Goal: Transaction & Acquisition: Purchase product/service

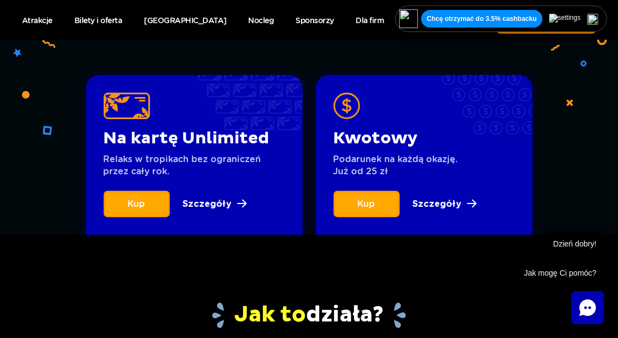
scroll to position [437, 0]
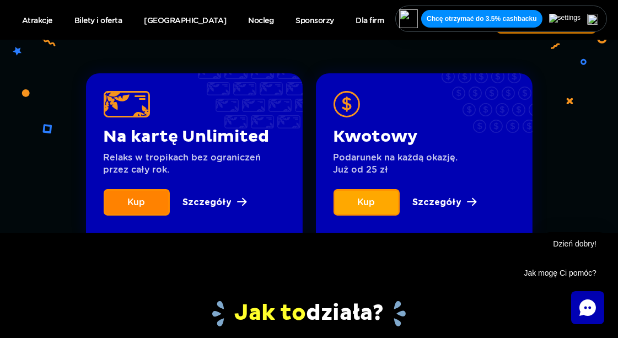
click at [119, 204] on link "Kup" at bounding box center [137, 202] width 66 height 26
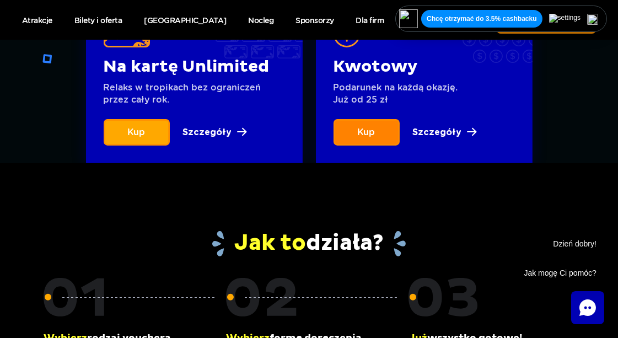
scroll to position [506, 0]
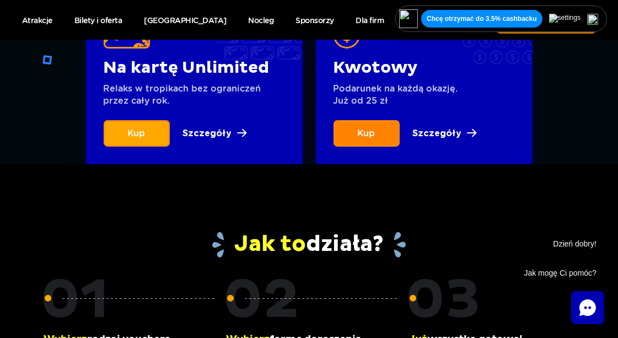
click at [369, 136] on span "Kup" at bounding box center [367, 133] width 18 height 10
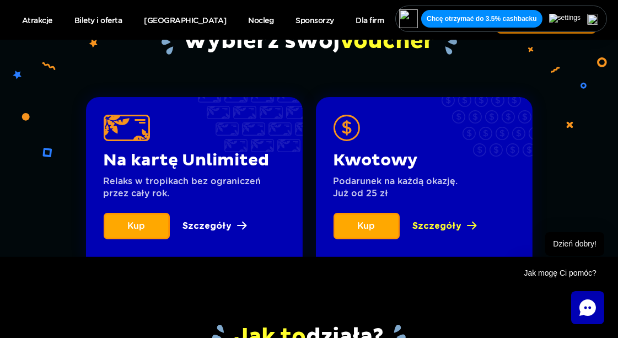
scroll to position [414, 0]
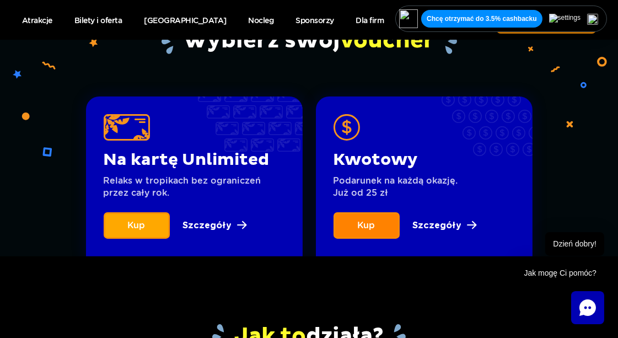
click at [377, 227] on link "Kup" at bounding box center [366, 225] width 66 height 26
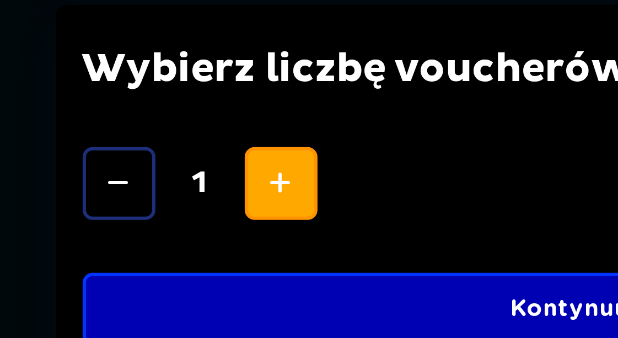
scroll to position [229, 0]
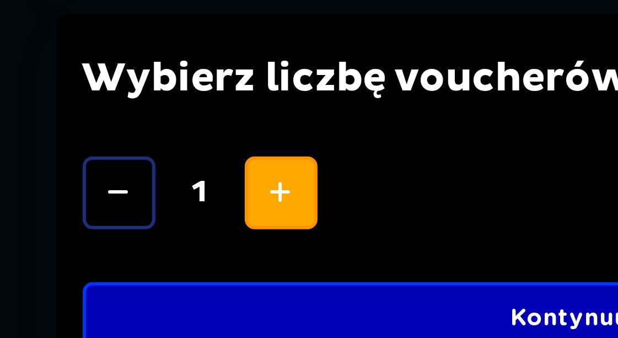
click at [204, 203] on button "Increase" at bounding box center [211, 205] width 24 height 24
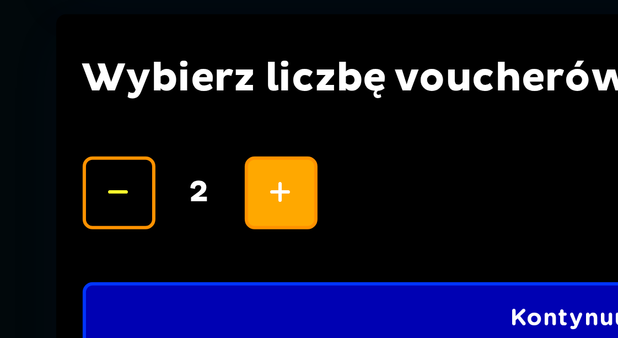
click at [204, 203] on button "Increase" at bounding box center [211, 205] width 24 height 24
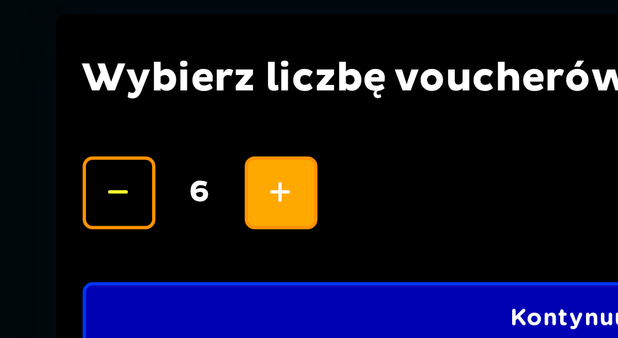
click at [204, 203] on button "Increase" at bounding box center [211, 205] width 24 height 24
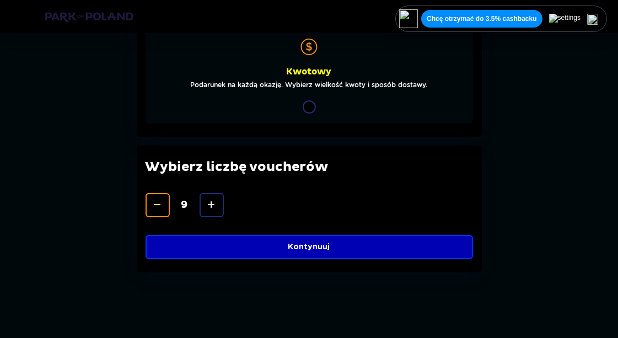
click at [315, 242] on p "Kontynuuj" at bounding box center [309, 246] width 42 height 11
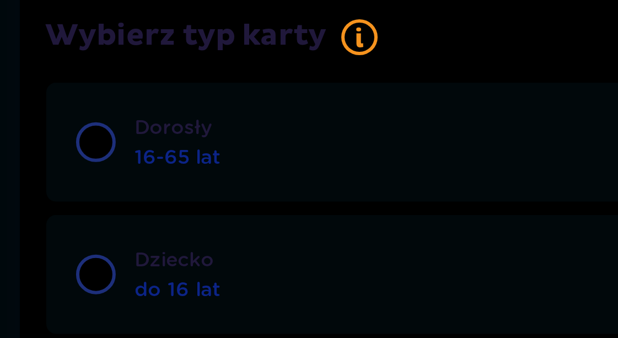
scroll to position [468, 0]
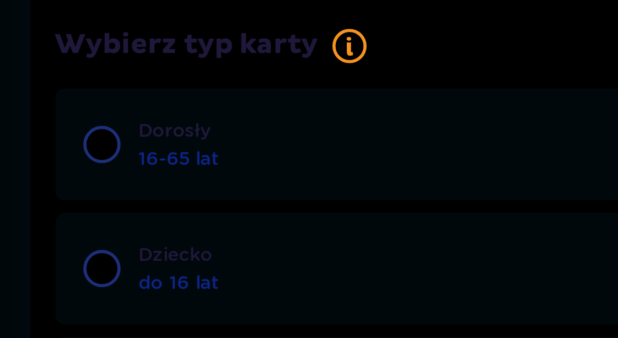
click at [194, 134] on p "16-65 lat" at bounding box center [189, 136] width 29 height 10
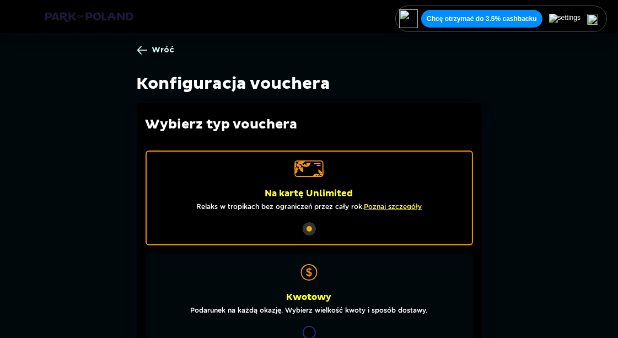
scroll to position [0, 0]
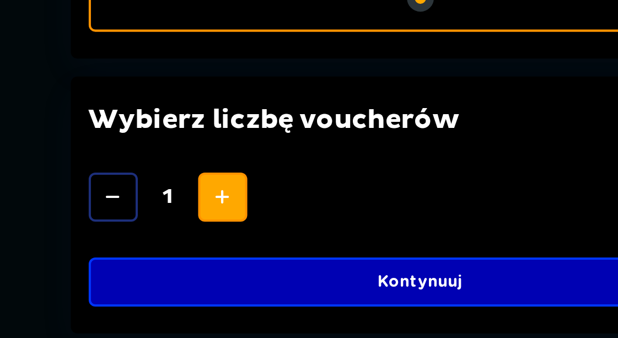
scroll to position [229, 0]
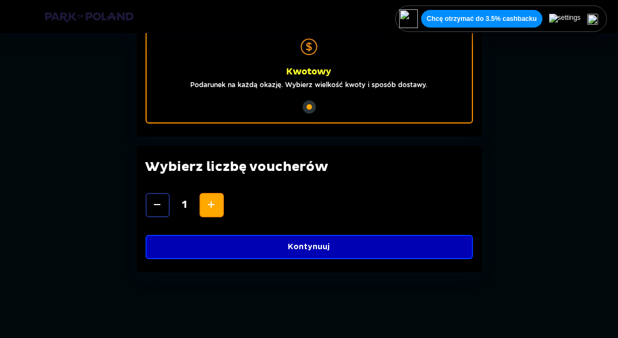
click at [305, 247] on p "Kontynuuj" at bounding box center [309, 246] width 42 height 11
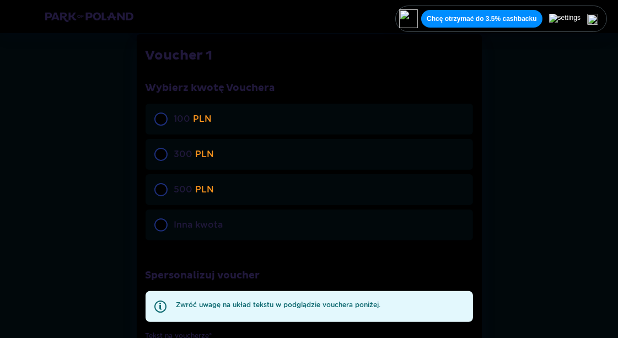
scroll to position [493, 0]
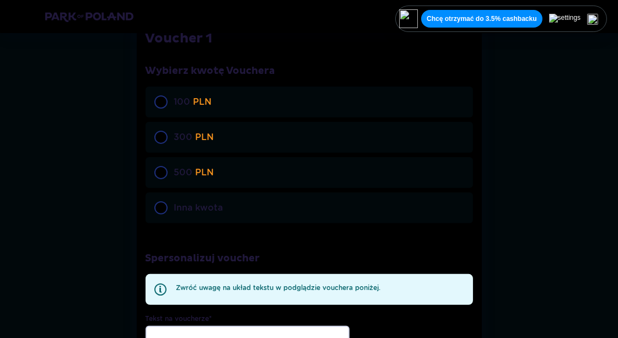
click at [194, 211] on p "Inna kwota" at bounding box center [198, 208] width 49 height 12
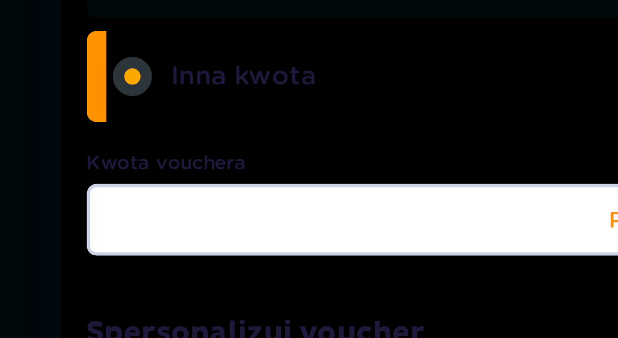
scroll to position [523, 0]
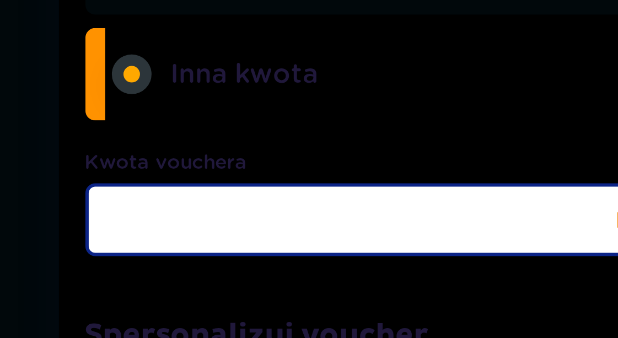
click at [165, 223] on input "Kwota vouchera" at bounding box center [247, 226] width 204 height 24
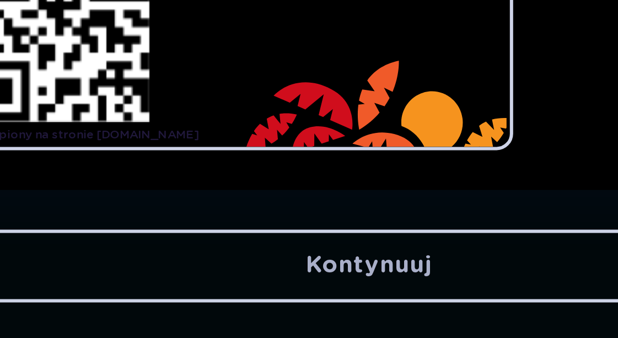
scroll to position [884, 0]
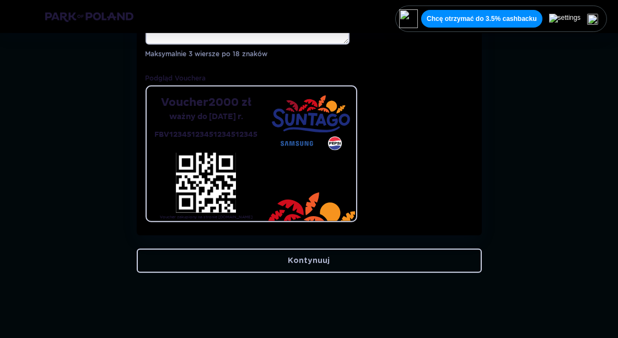
type input "2000"
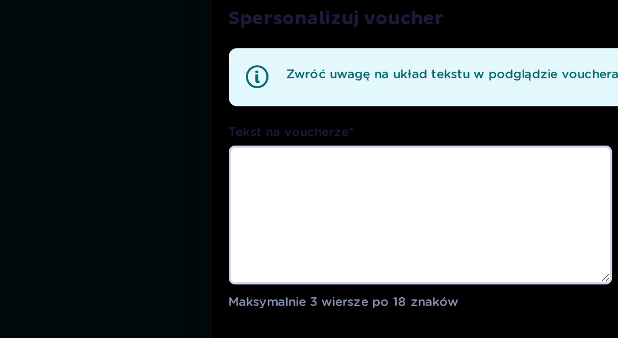
scroll to position [726, 0]
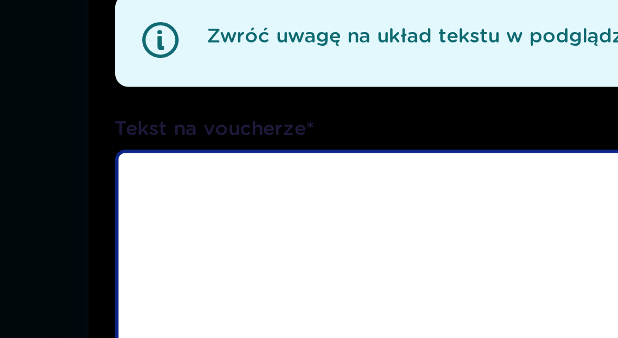
click at [173, 135] on textarea "Tekst na voucherze *" at bounding box center [247, 166] width 204 height 74
type textarea "B"
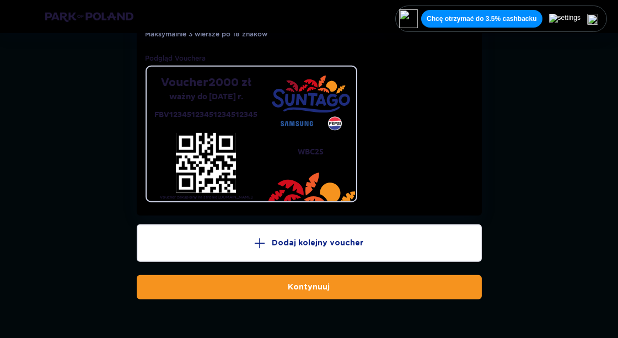
scroll to position [930, 0]
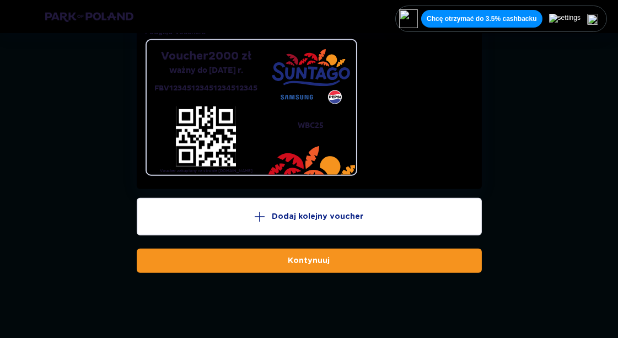
type textarea "WBC25"
click at [252, 253] on button "Kontynuuj" at bounding box center [309, 260] width 345 height 24
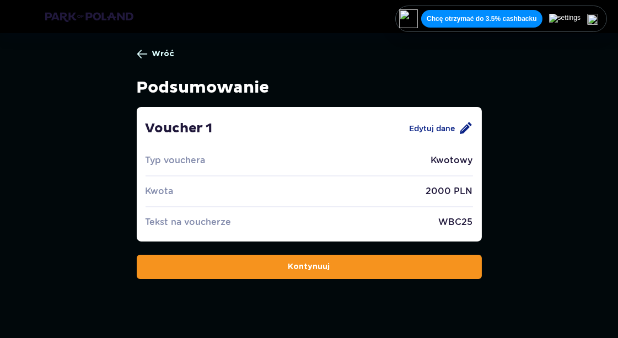
scroll to position [7, 0]
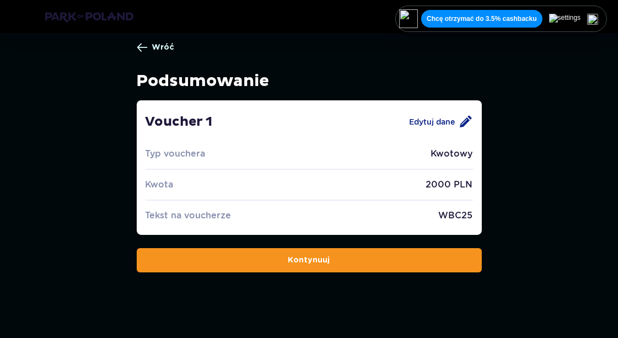
click at [353, 257] on button "Kontynuuj" at bounding box center [309, 260] width 345 height 24
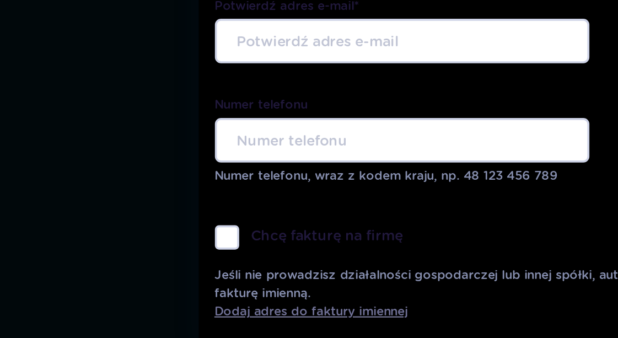
scroll to position [434, 0]
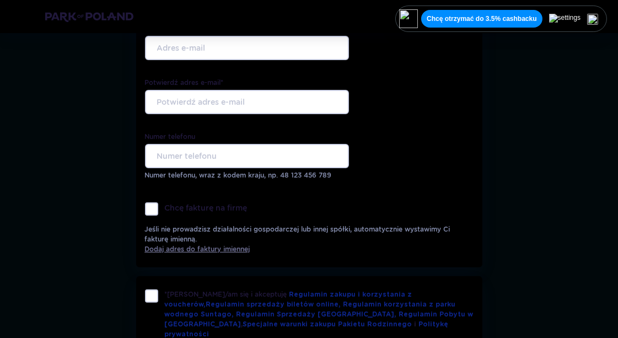
scroll to position [7, 0]
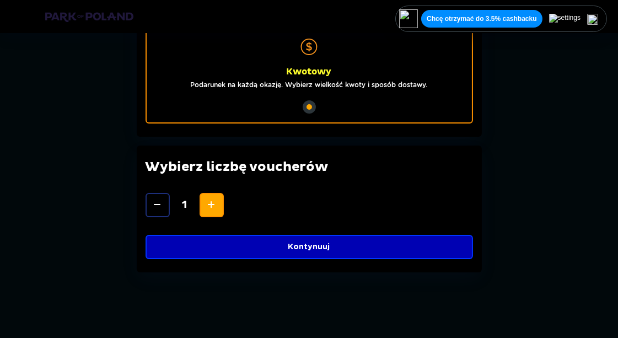
click at [201, 202] on button "Increase" at bounding box center [211, 205] width 24 height 24
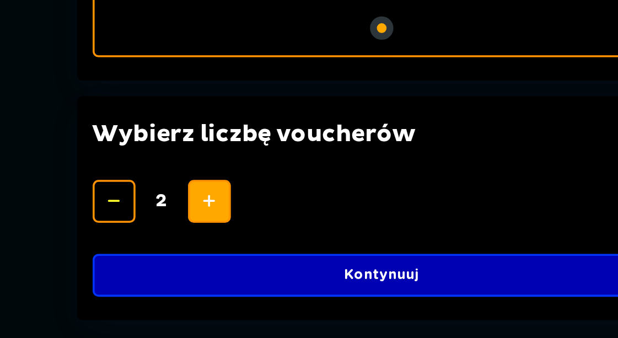
scroll to position [229, 0]
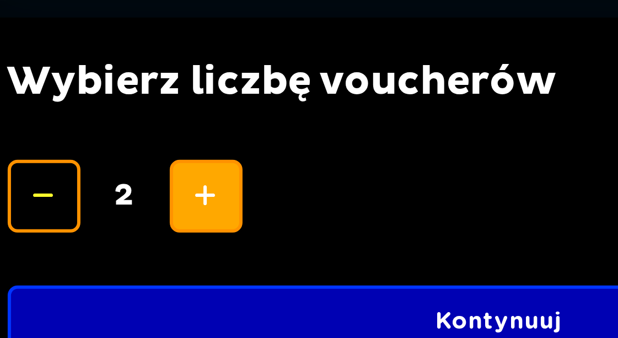
click at [214, 209] on span "Increase" at bounding box center [211, 204] width 13 height 13
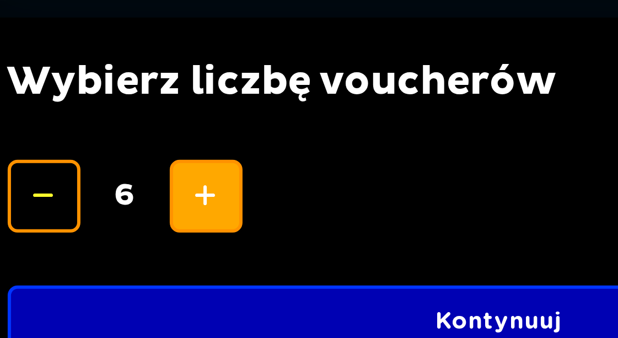
click at [214, 209] on span "Increase" at bounding box center [211, 204] width 13 height 13
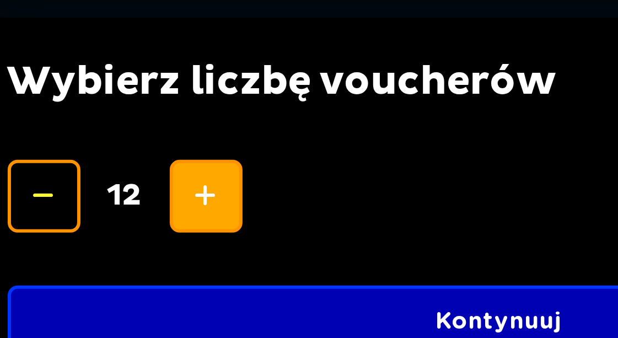
click at [214, 209] on span "Increase" at bounding box center [211, 204] width 13 height 13
